Goal: Task Accomplishment & Management: Complete application form

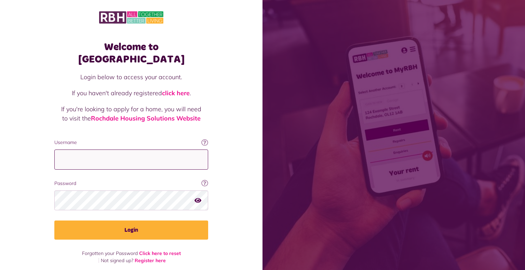
click at [116, 150] on input "Username" at bounding box center [131, 160] width 154 height 20
type input "**********"
click at [54, 221] on button "Login" at bounding box center [131, 230] width 154 height 19
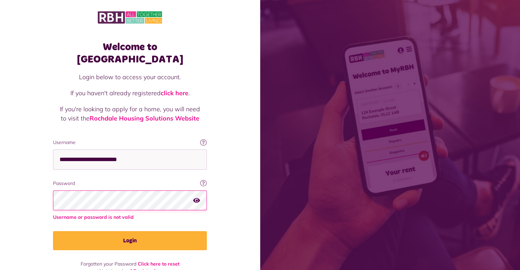
click at [53, 231] on button "Login" at bounding box center [130, 240] width 154 height 19
click at [143, 15] on img at bounding box center [130, 17] width 64 height 14
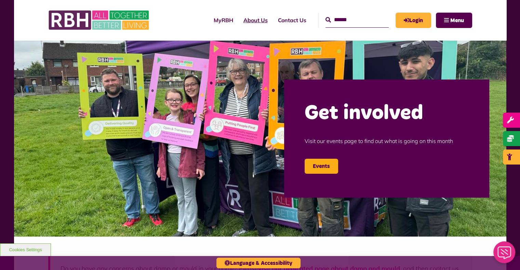
click at [247, 21] on link "About Us" at bounding box center [255, 20] width 35 height 18
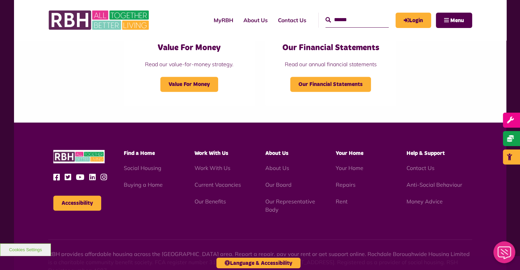
scroll to position [746, 0]
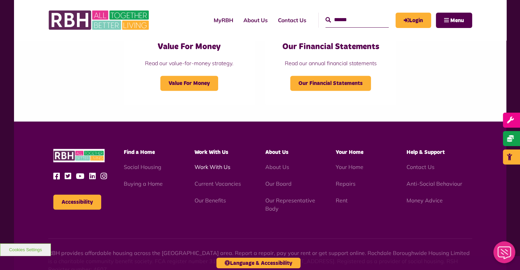
click at [217, 168] on link "Work With Us" at bounding box center [212, 167] width 36 height 7
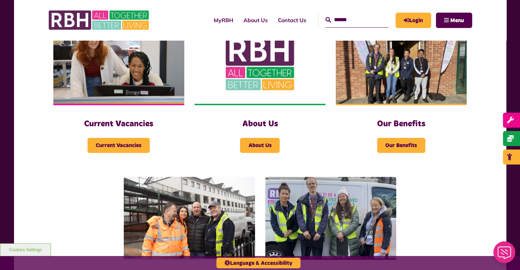
scroll to position [165, 0]
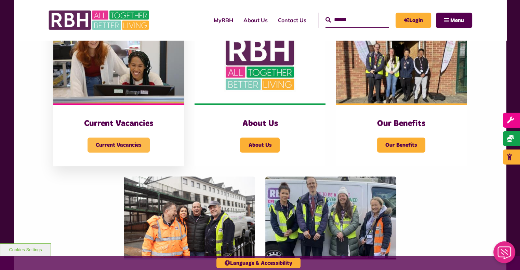
click at [130, 145] on span "Current Vacancies" at bounding box center [118, 145] width 62 height 15
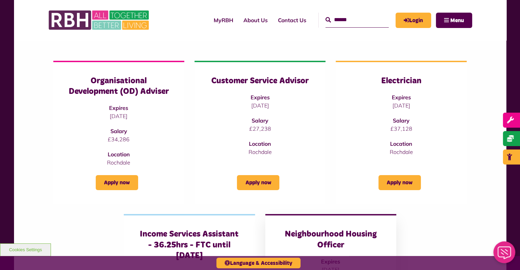
scroll to position [80, 0]
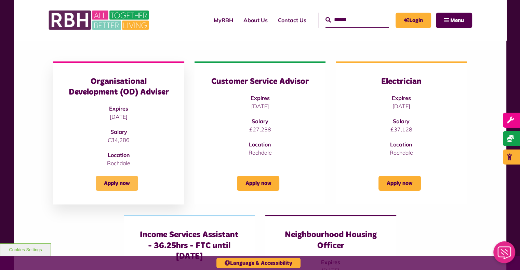
click at [108, 184] on link "Apply now" at bounding box center [117, 183] width 42 height 15
